Goal: Find specific page/section: Find specific page/section

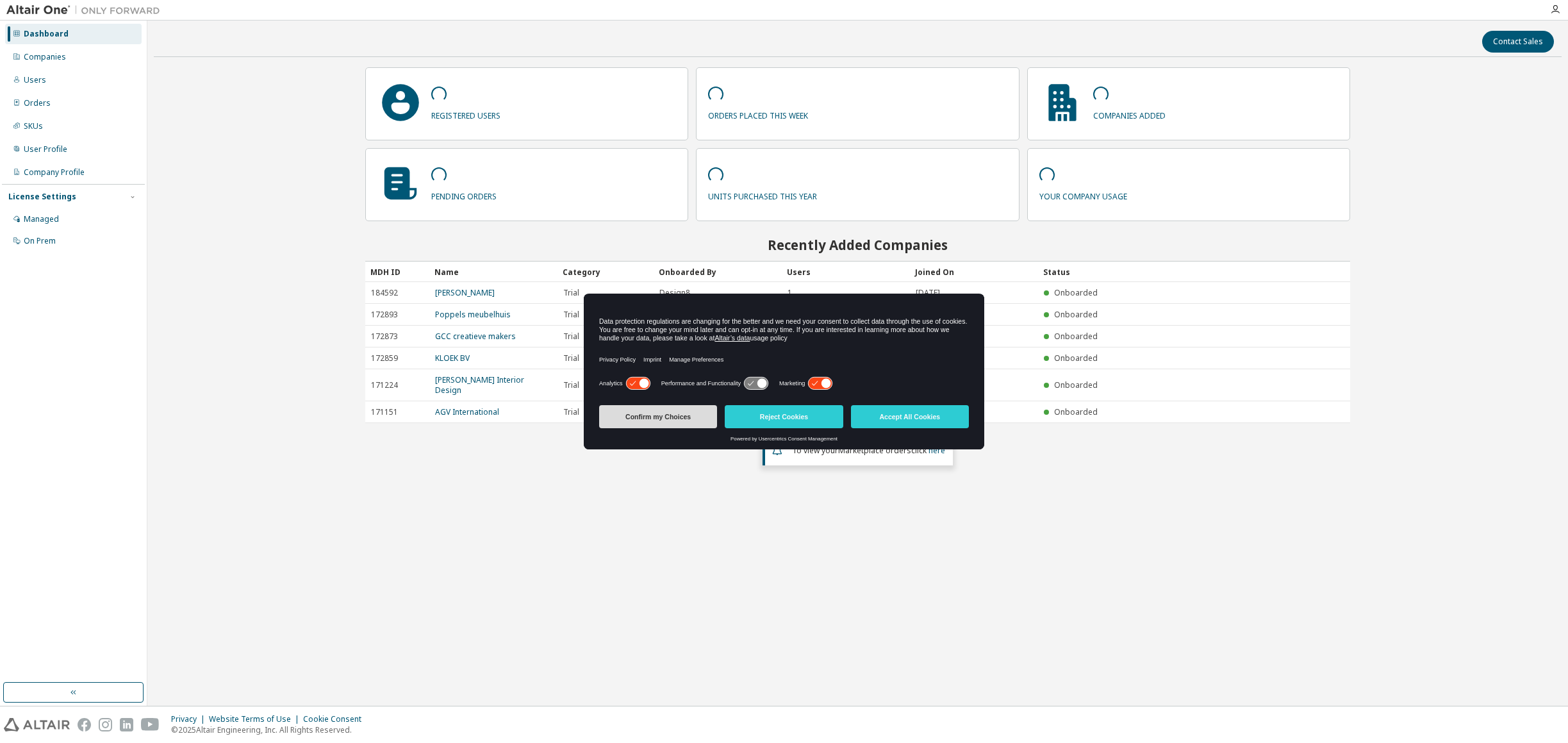
click at [674, 414] on button "Confirm my Choices" at bounding box center [658, 417] width 117 height 23
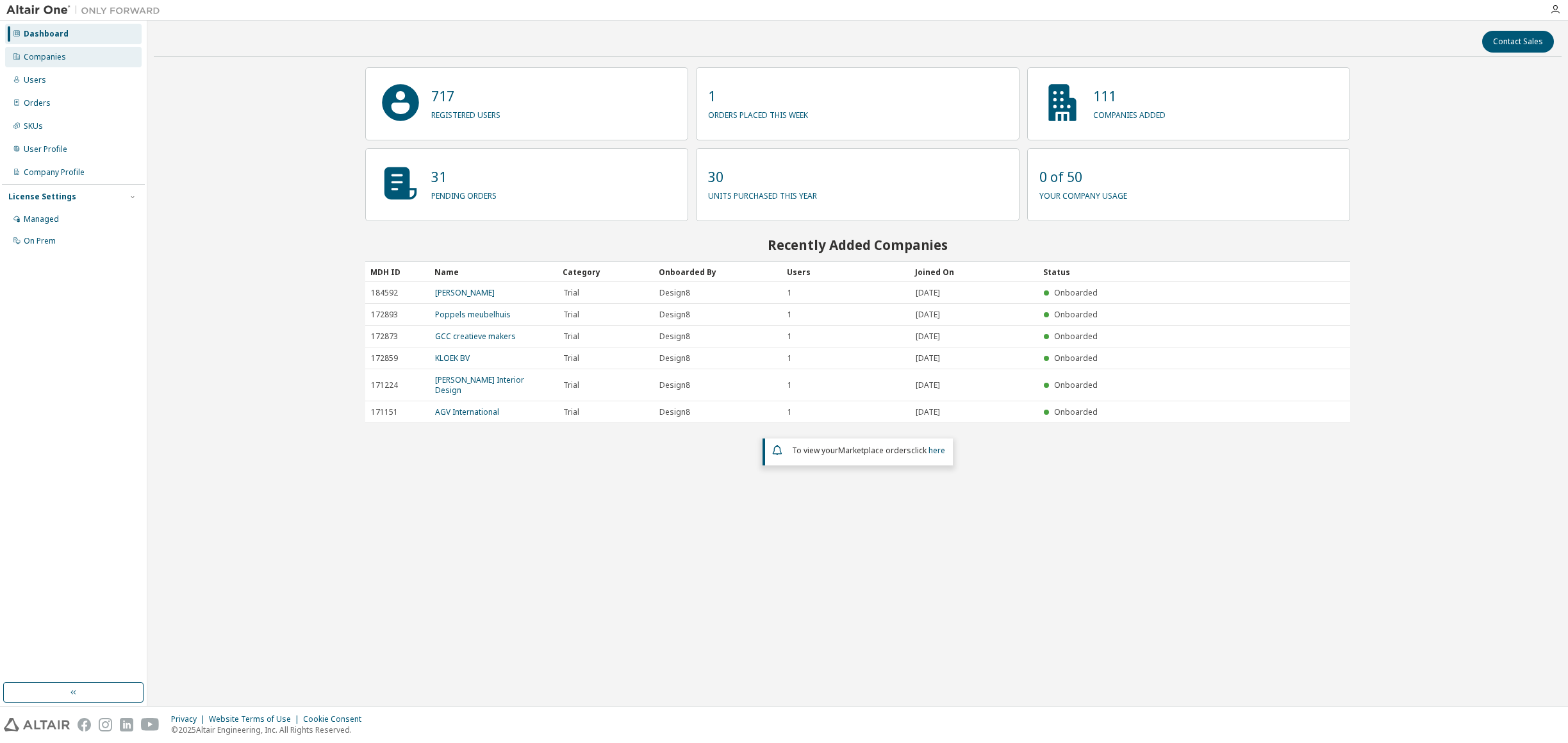
click at [54, 53] on div "Companies" at bounding box center [44, 57] width 42 height 10
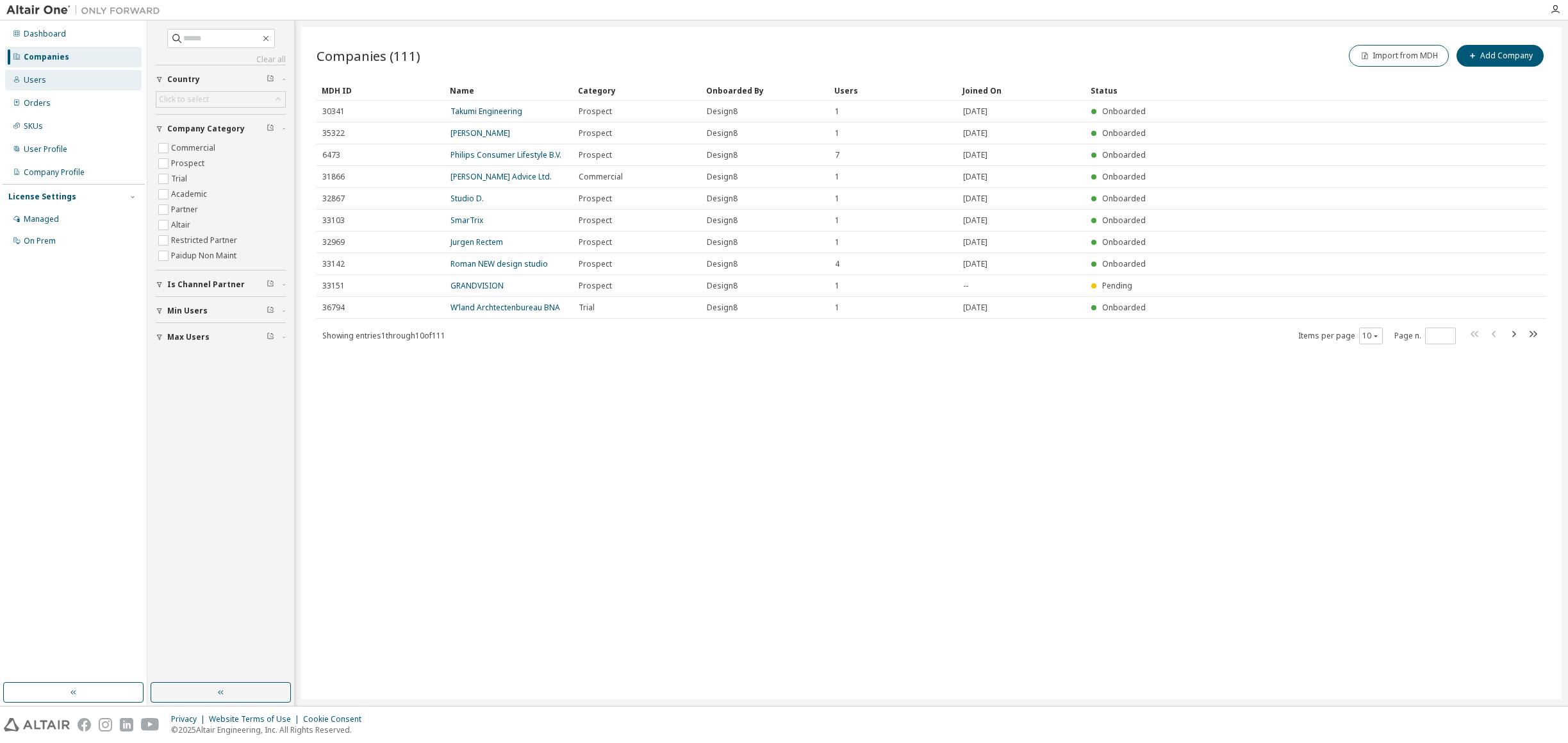
click at [51, 80] on div "Users" at bounding box center [72, 79] width 136 height 21
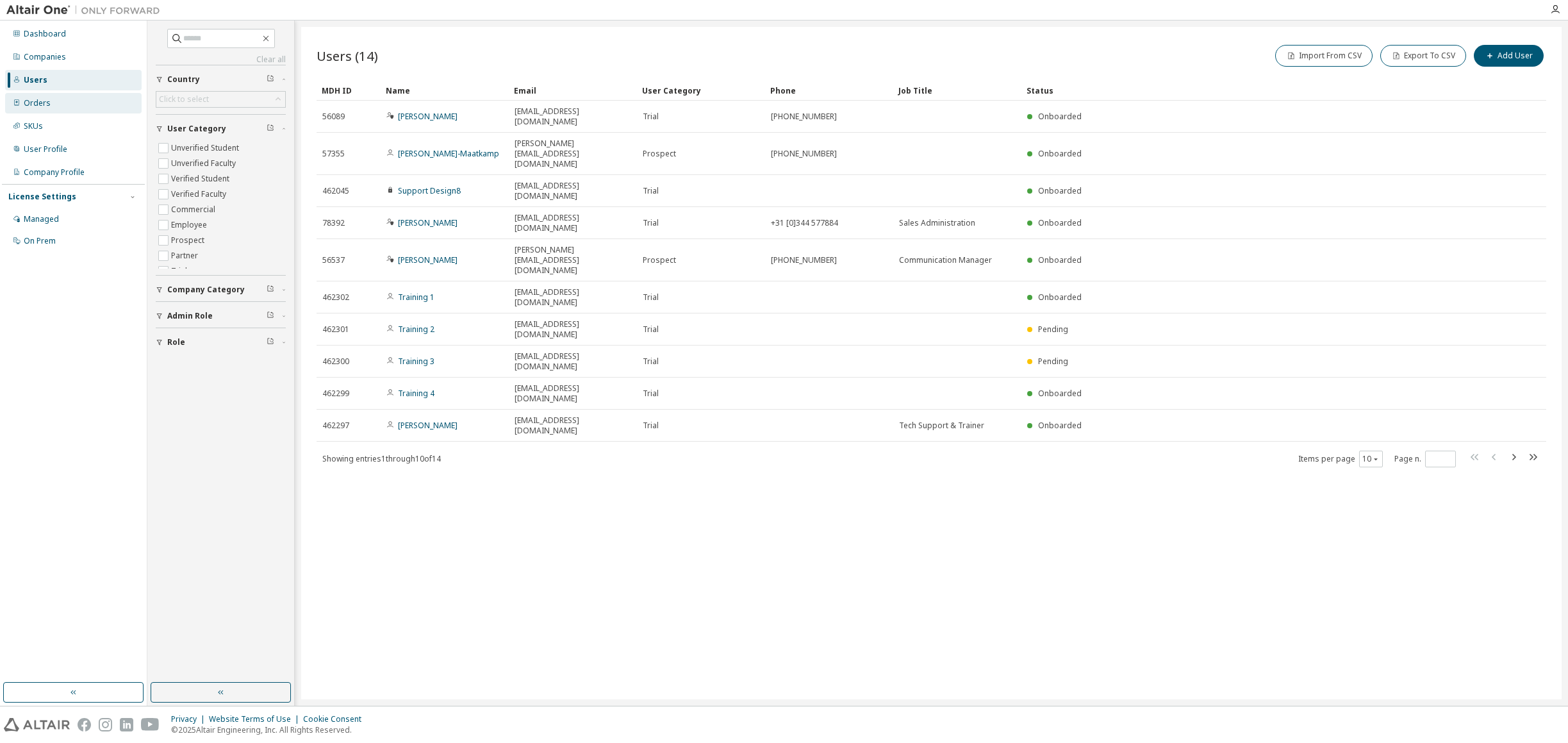
click at [49, 98] on div "Orders" at bounding box center [72, 103] width 136 height 21
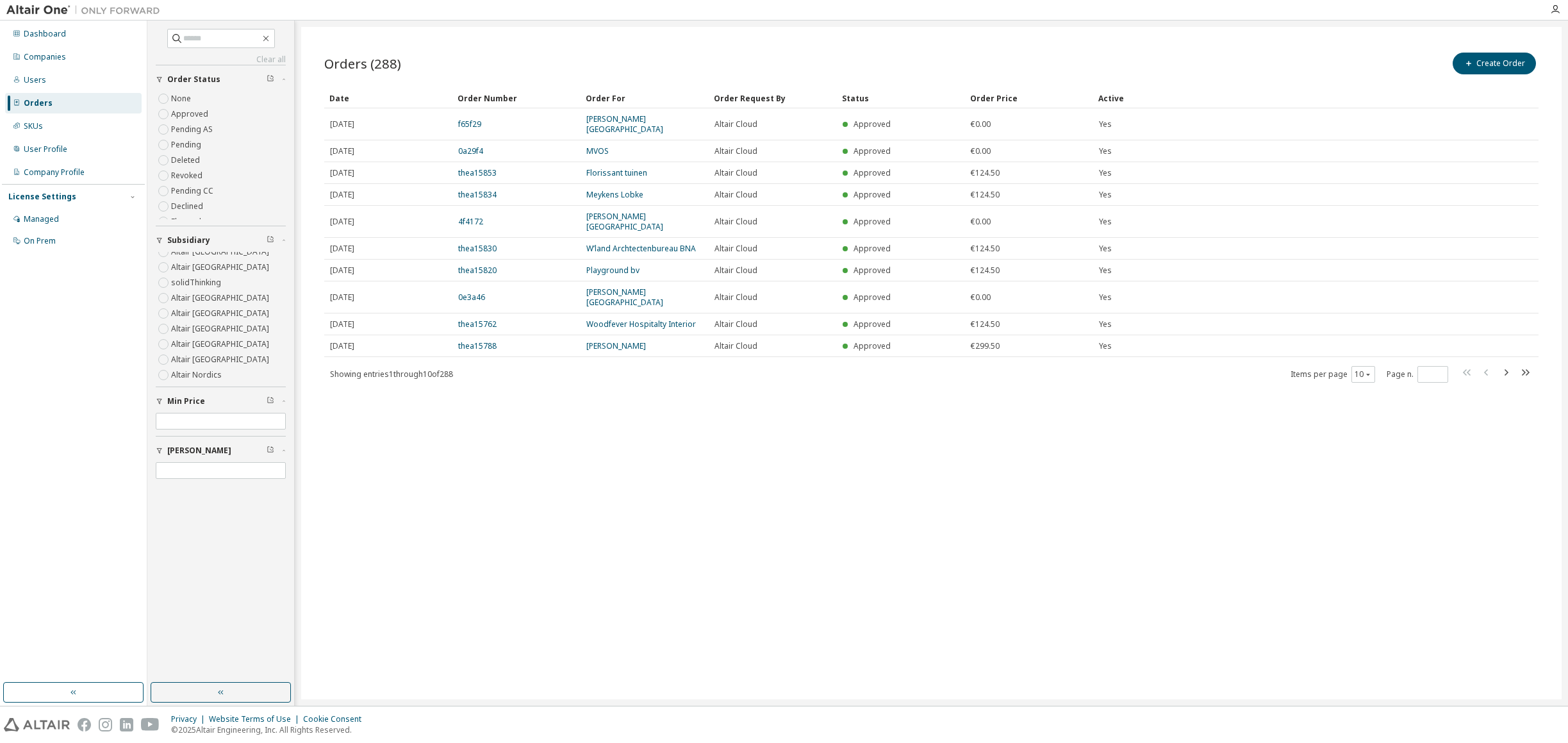
scroll to position [103, 0]
click at [200, 321] on label "Altair Germany" at bounding box center [221, 326] width 101 height 16
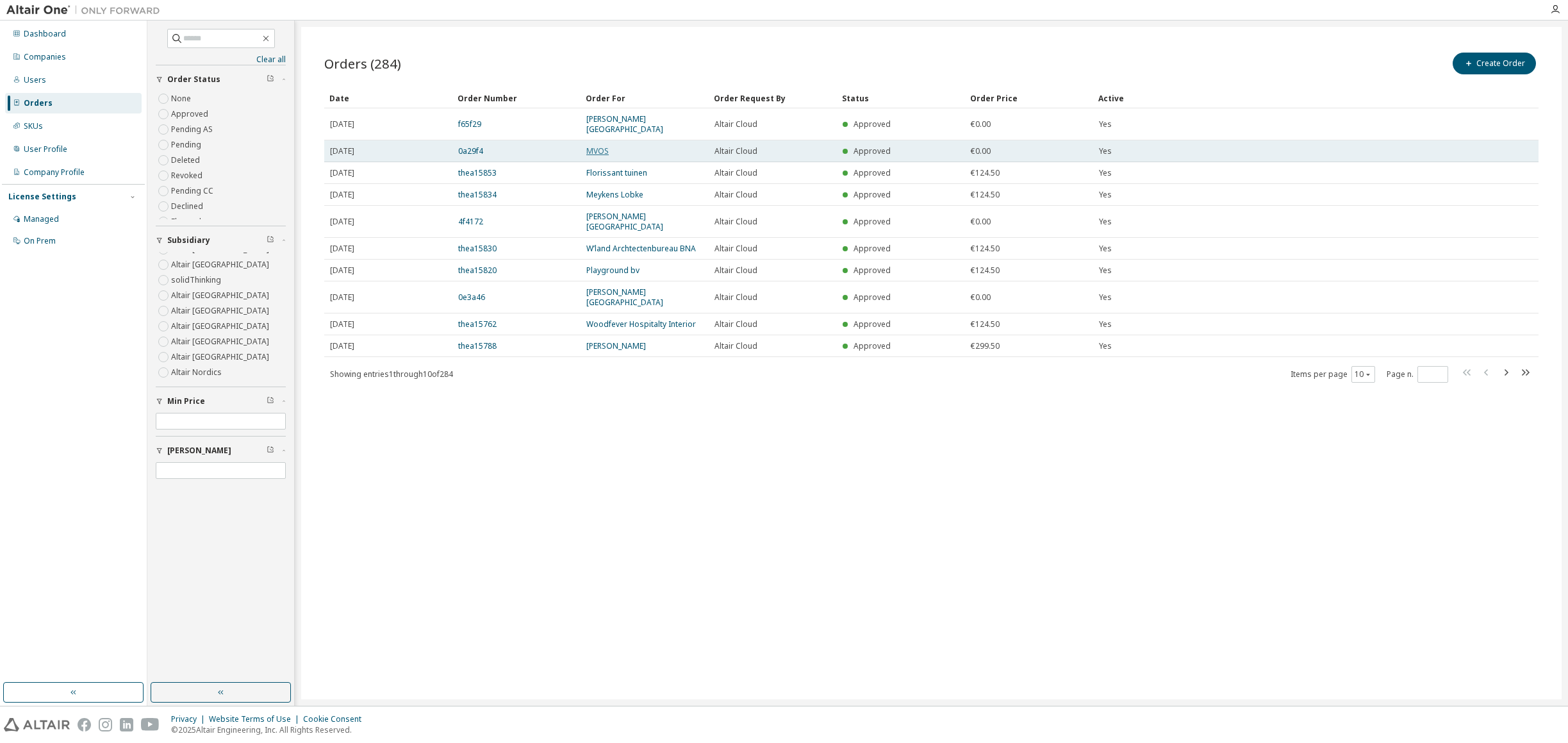
click at [602, 150] on link "MVOS" at bounding box center [597, 151] width 23 height 11
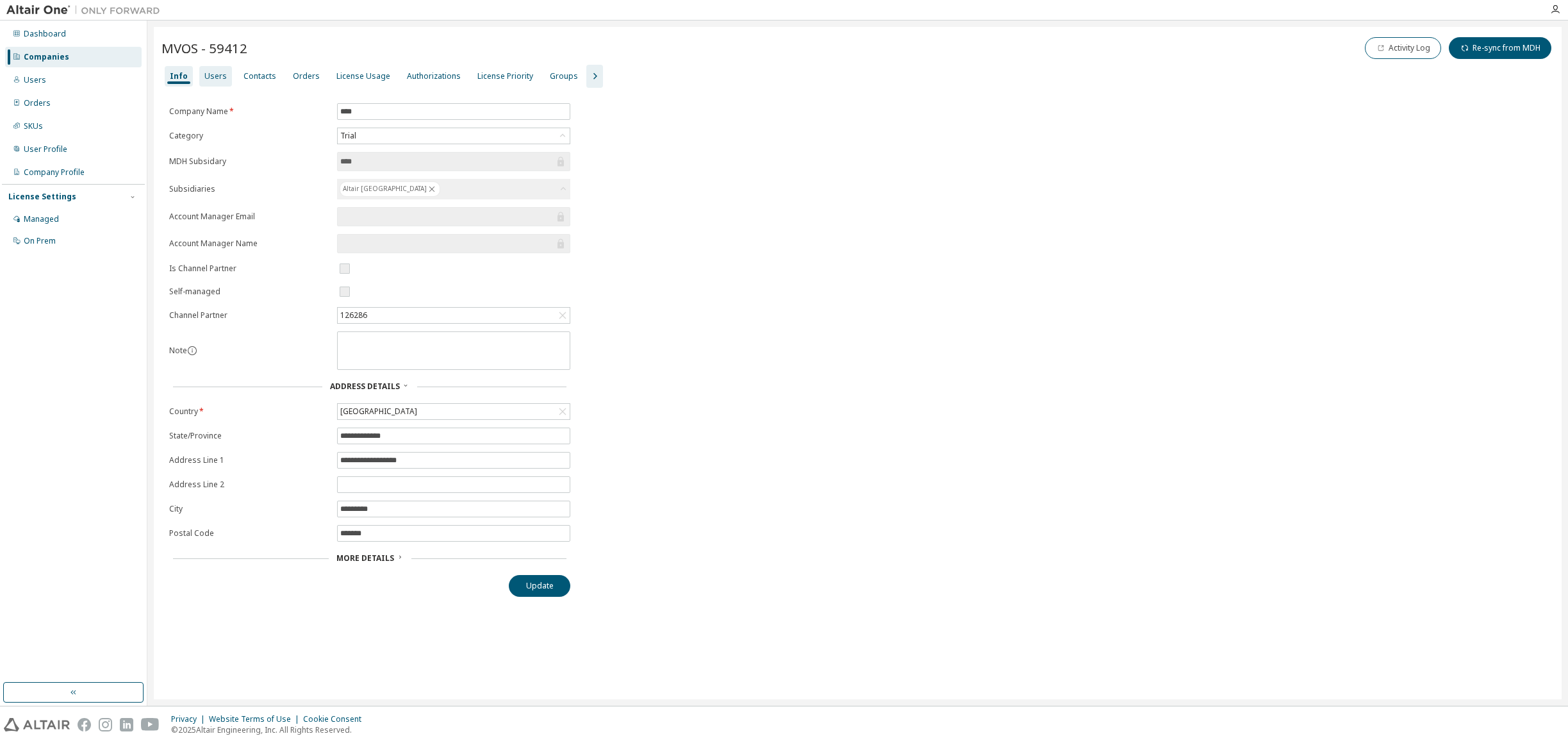
click at [223, 80] on div "Users" at bounding box center [215, 75] width 32 height 21
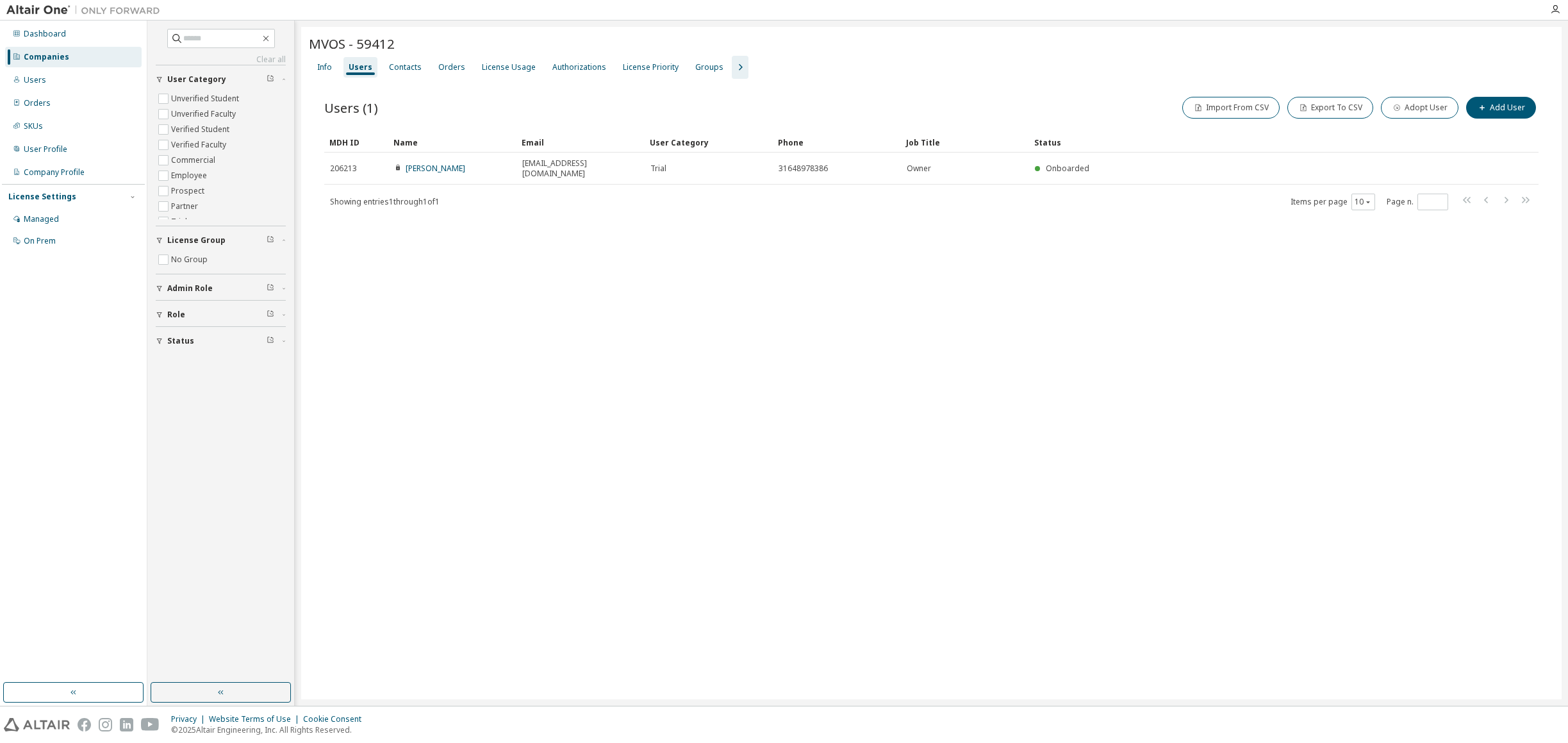
click at [728, 300] on div "MVOS - 59412 Clear Load Save Save As Field Operator Value Select filter Select …" at bounding box center [931, 362] width 1260 height 673
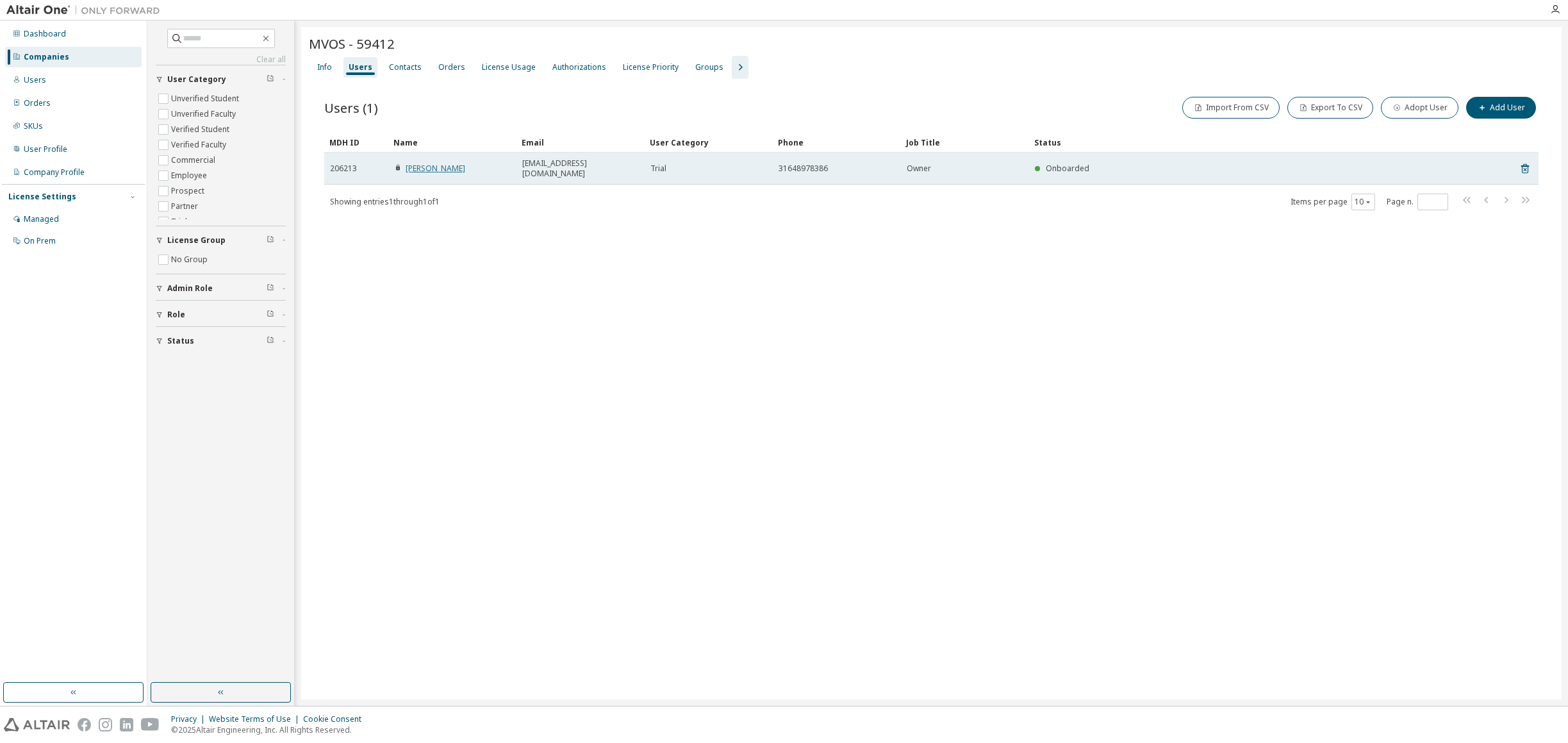
click at [424, 164] on link "Mischa Vos" at bounding box center [435, 167] width 60 height 11
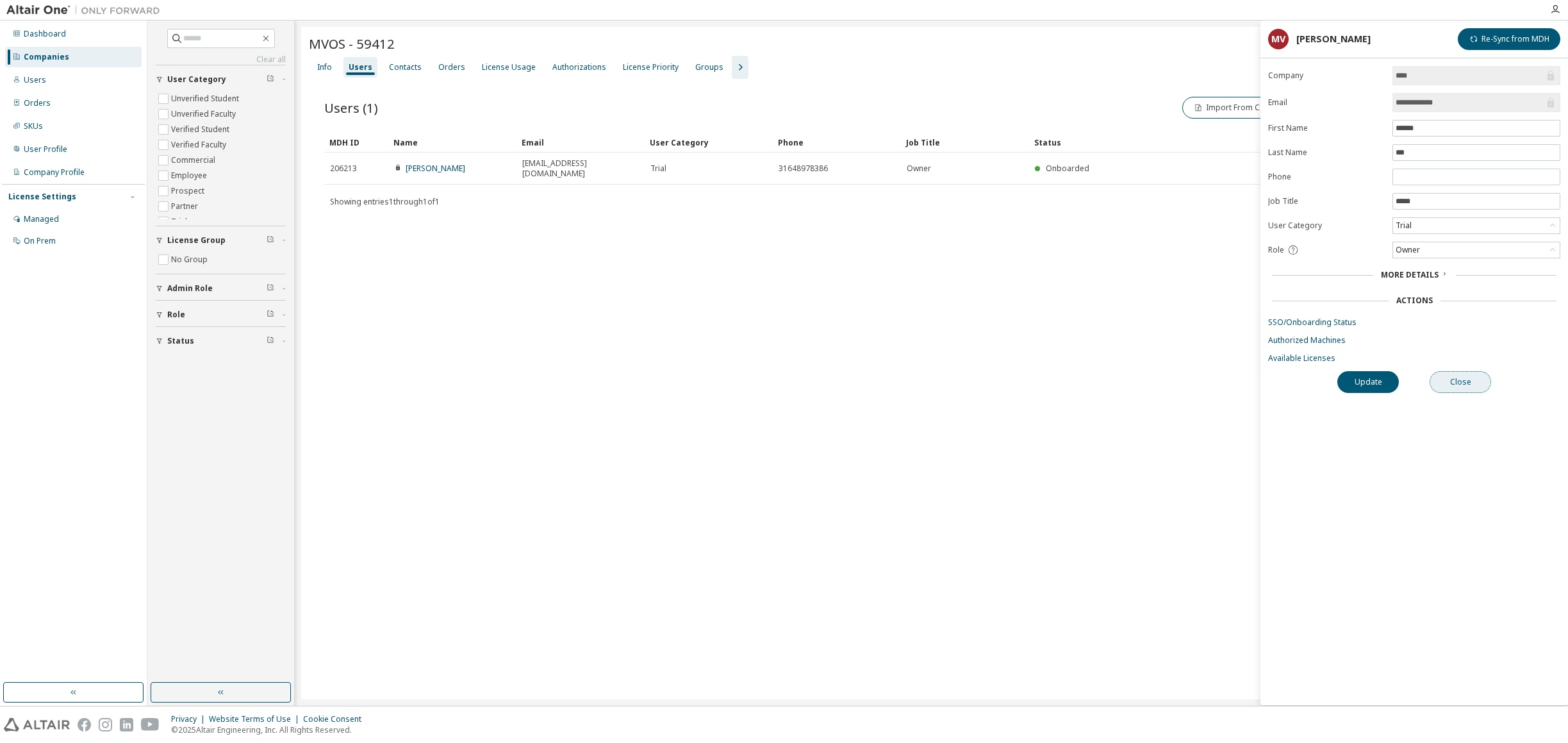
click at [1479, 383] on button "Close" at bounding box center [1459, 382] width 62 height 22
